Goal: Task Accomplishment & Management: Use online tool/utility

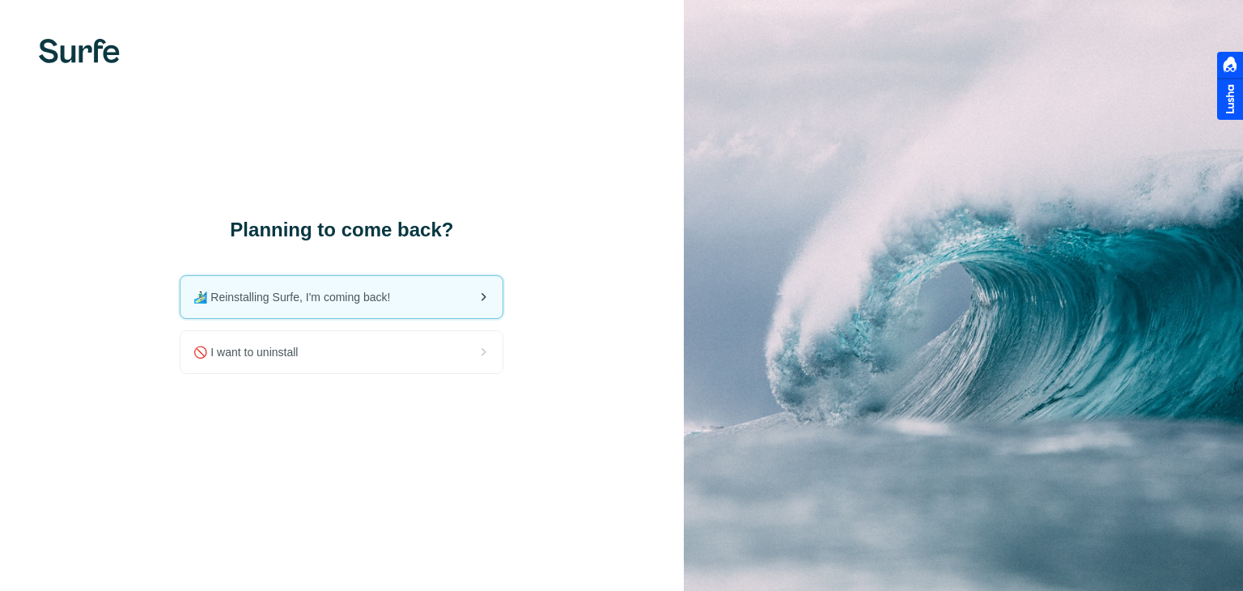
click at [344, 303] on span "🏄🏻‍♂️ Reinstalling Surfe, I'm coming back!" at bounding box center [298, 297] width 210 height 16
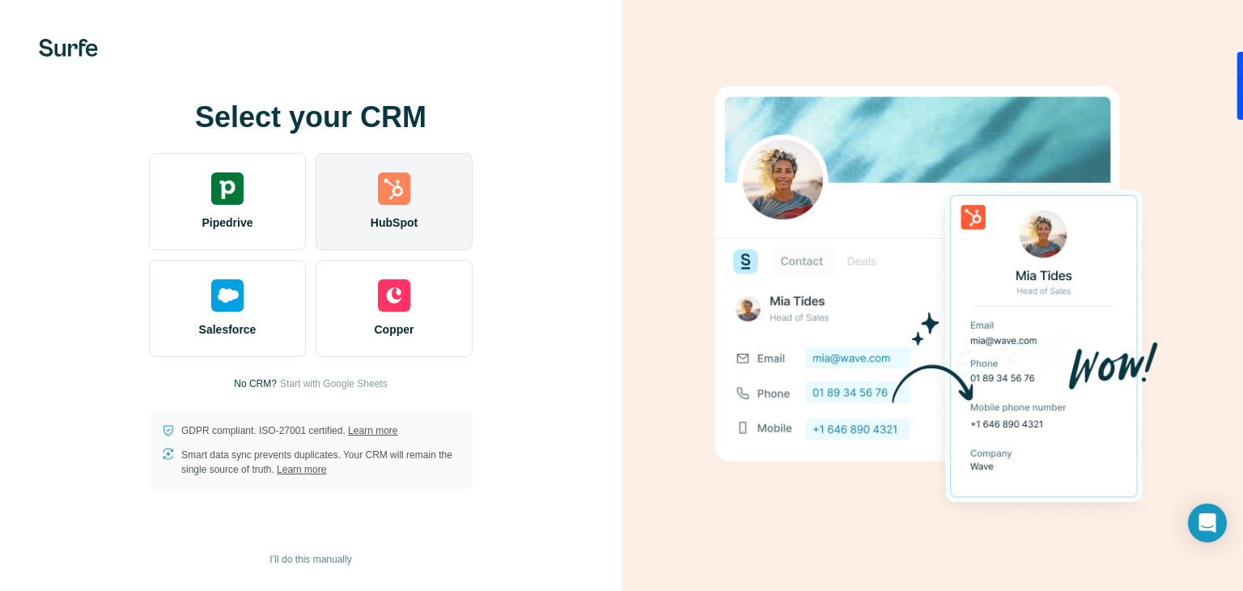
click at [413, 210] on div "HubSpot" at bounding box center [393, 201] width 157 height 97
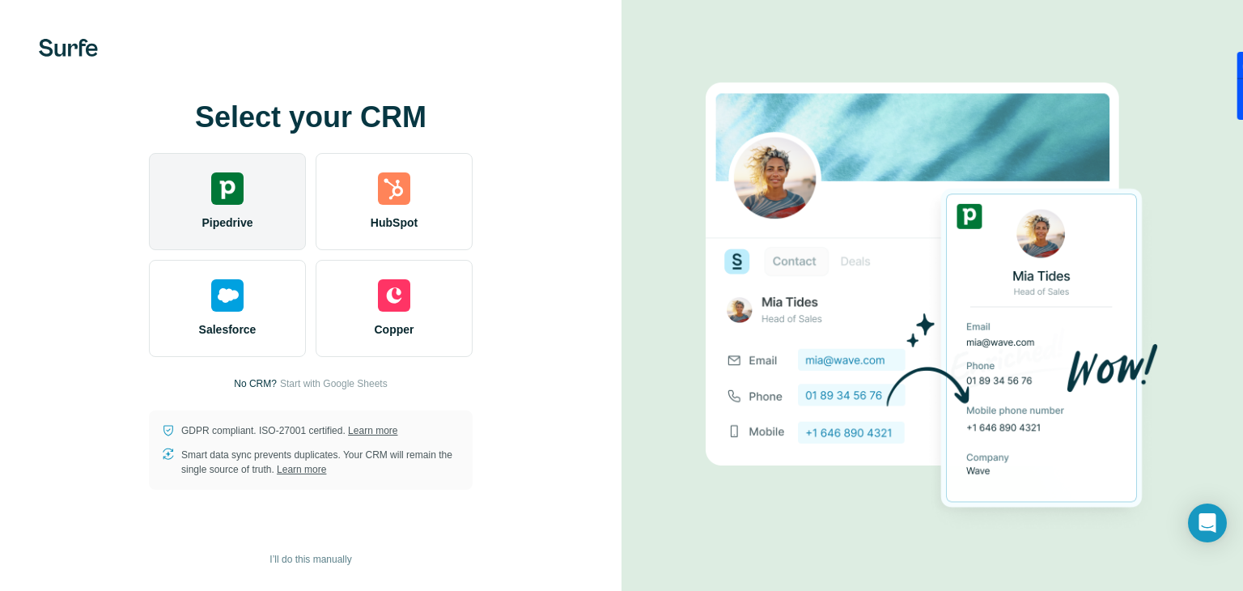
click at [254, 199] on div "Pipedrive" at bounding box center [227, 201] width 157 height 97
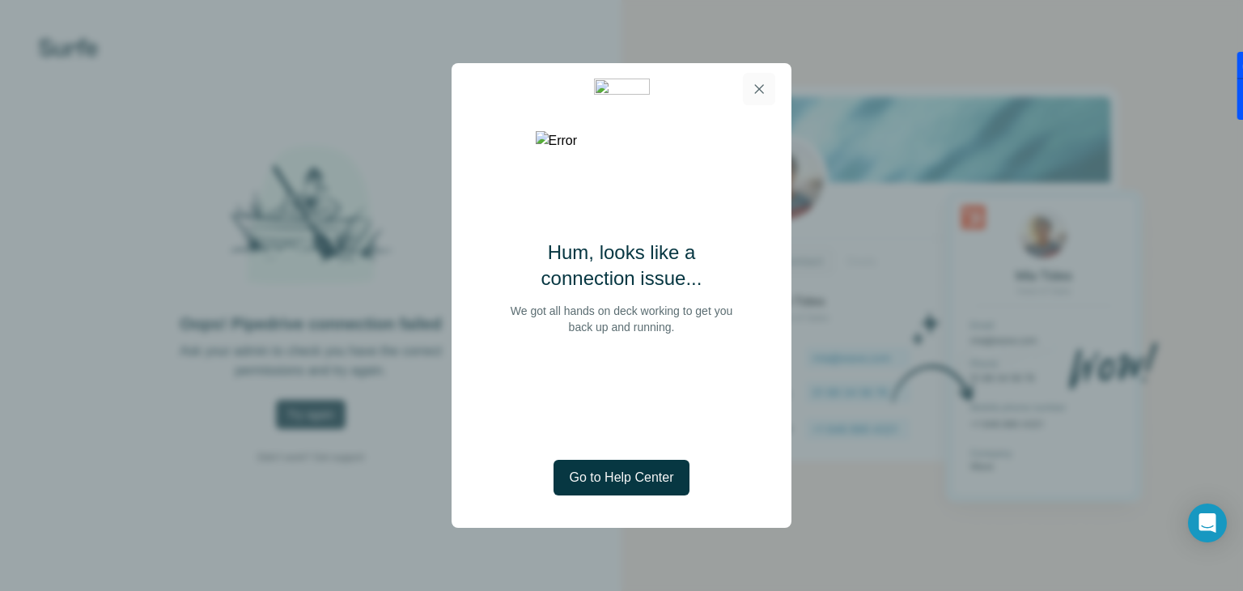
click at [760, 88] on icon "button" at bounding box center [759, 89] width 16 height 16
